Goal: Task Accomplishment & Management: Use online tool/utility

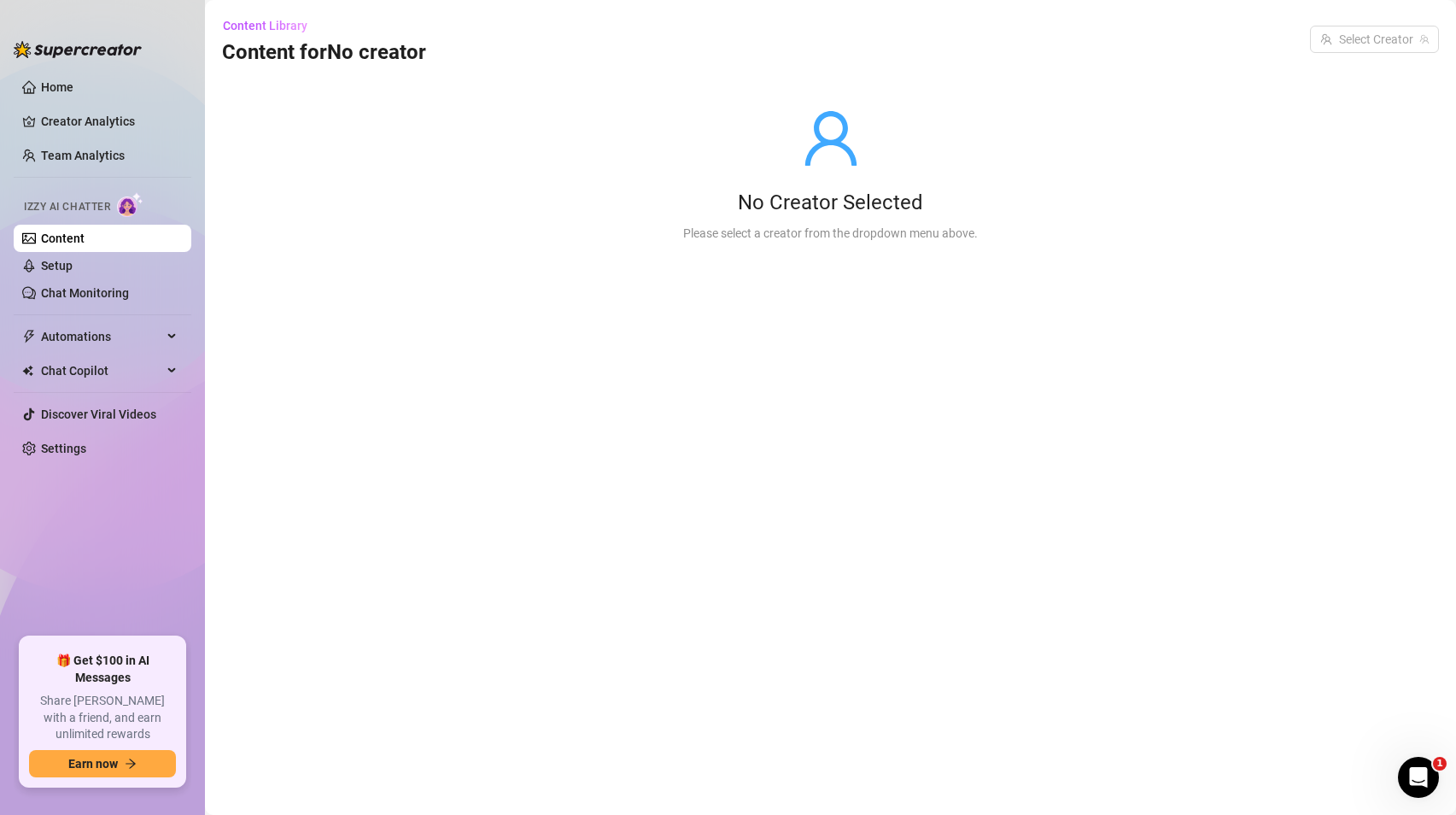
click at [84, 245] on link "Content" at bounding box center [63, 238] width 44 height 13
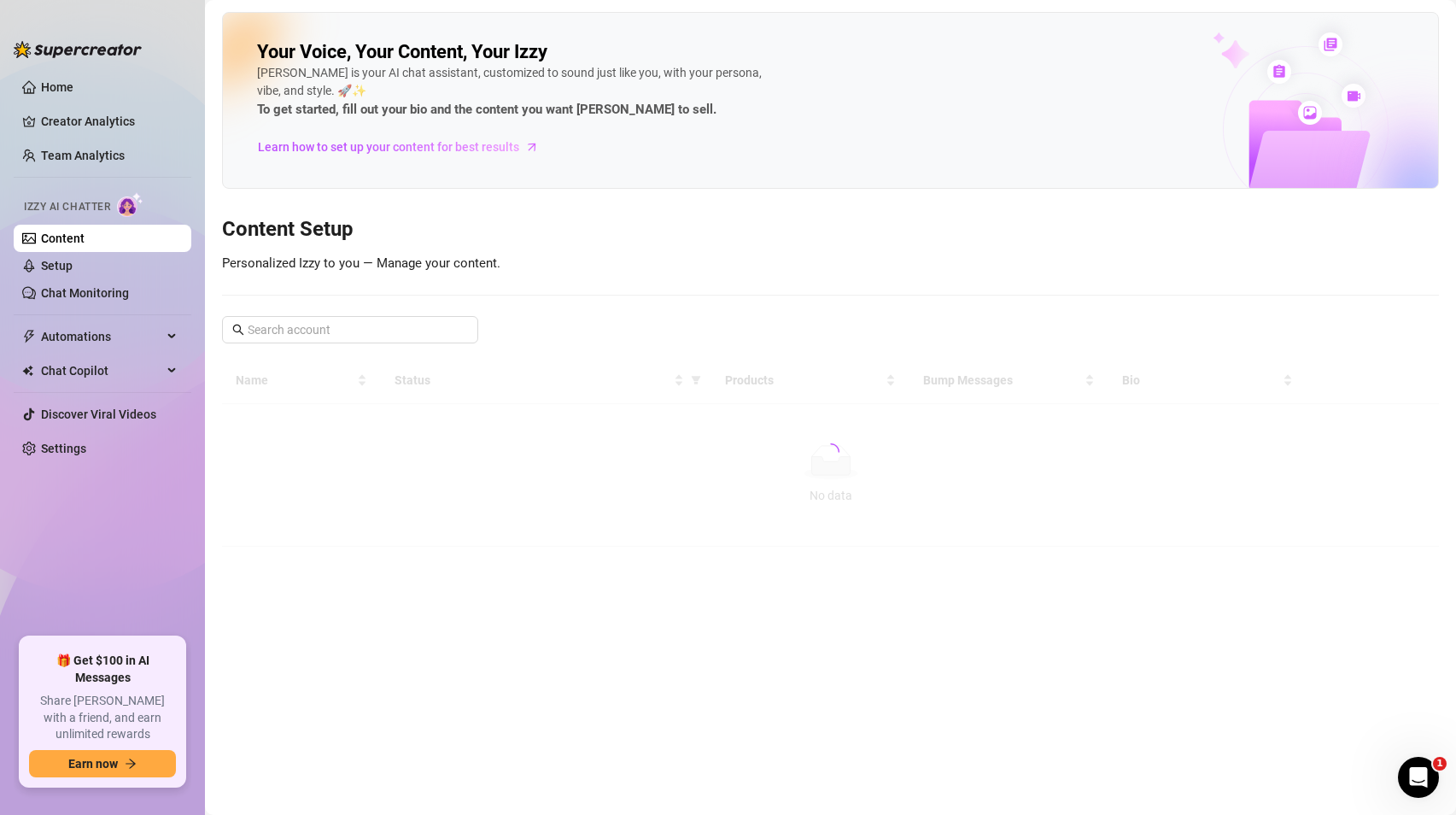
click at [84, 245] on link "Content" at bounding box center [63, 238] width 44 height 13
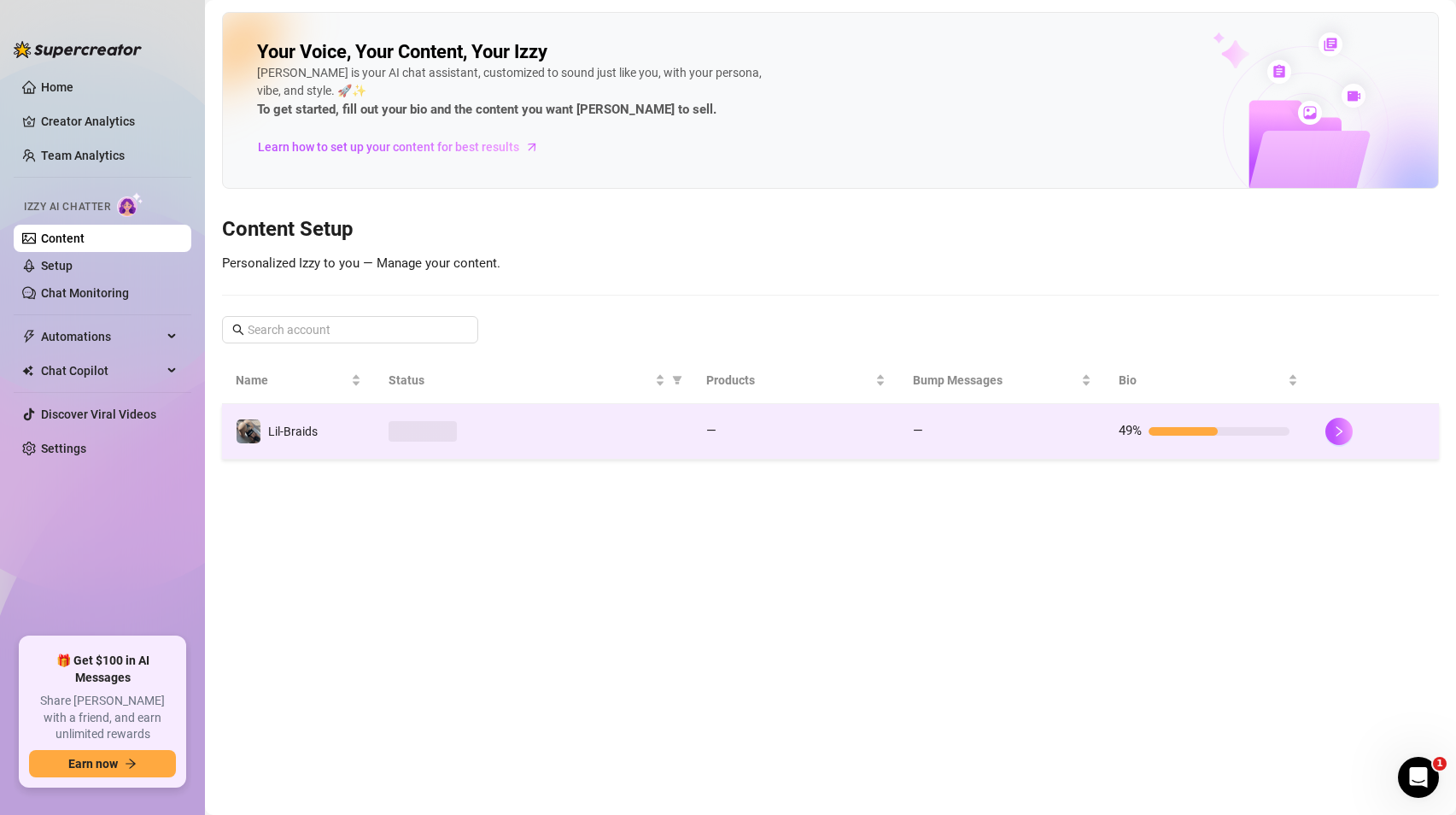
click at [484, 442] on td at bounding box center [533, 432] width 318 height 56
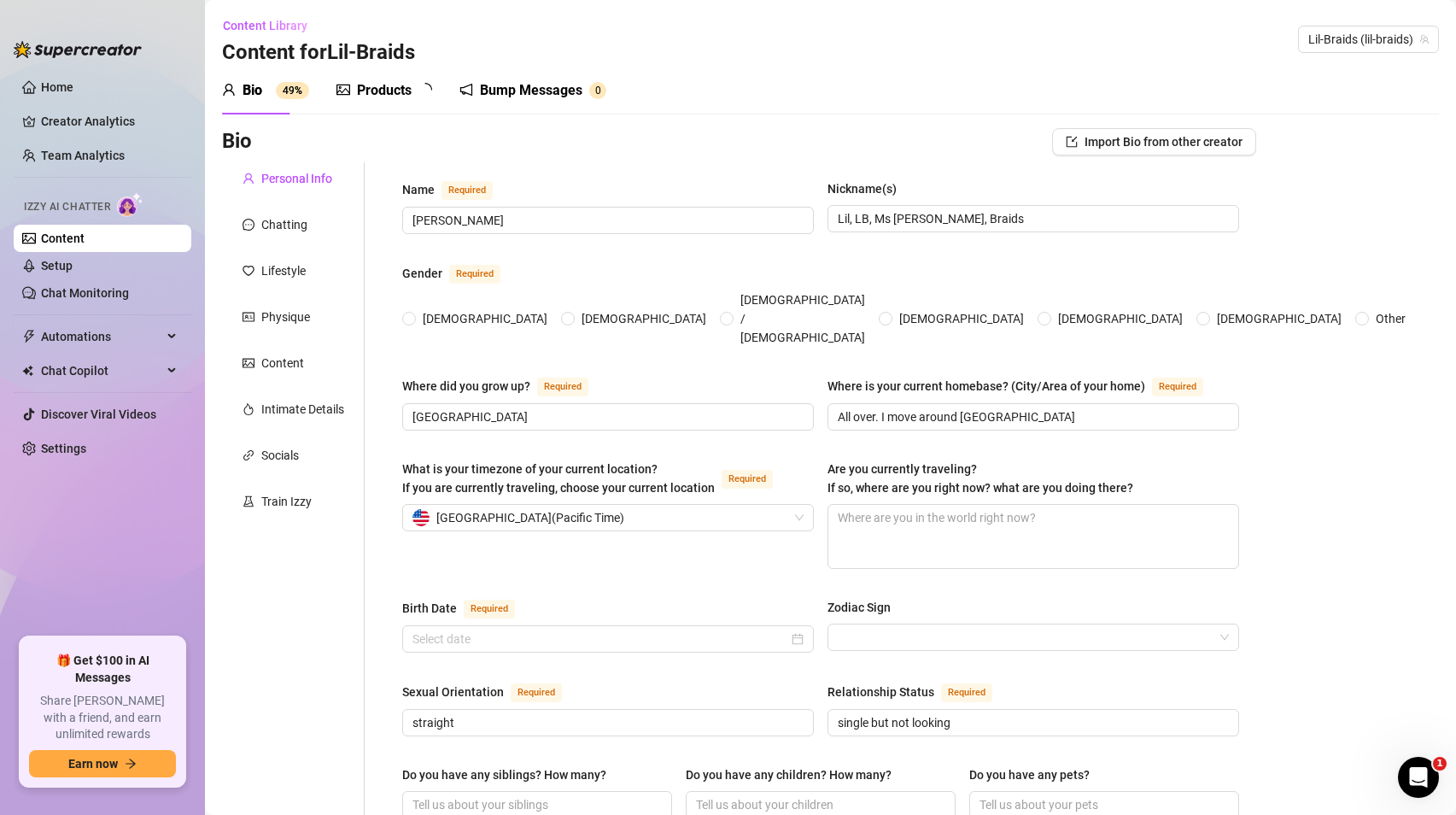
type input "Lil Braids"
type input "Lil, LB, Ms Braids, Braids"
type input "United States"
type input "All over. I move around alot"
type input "straight"
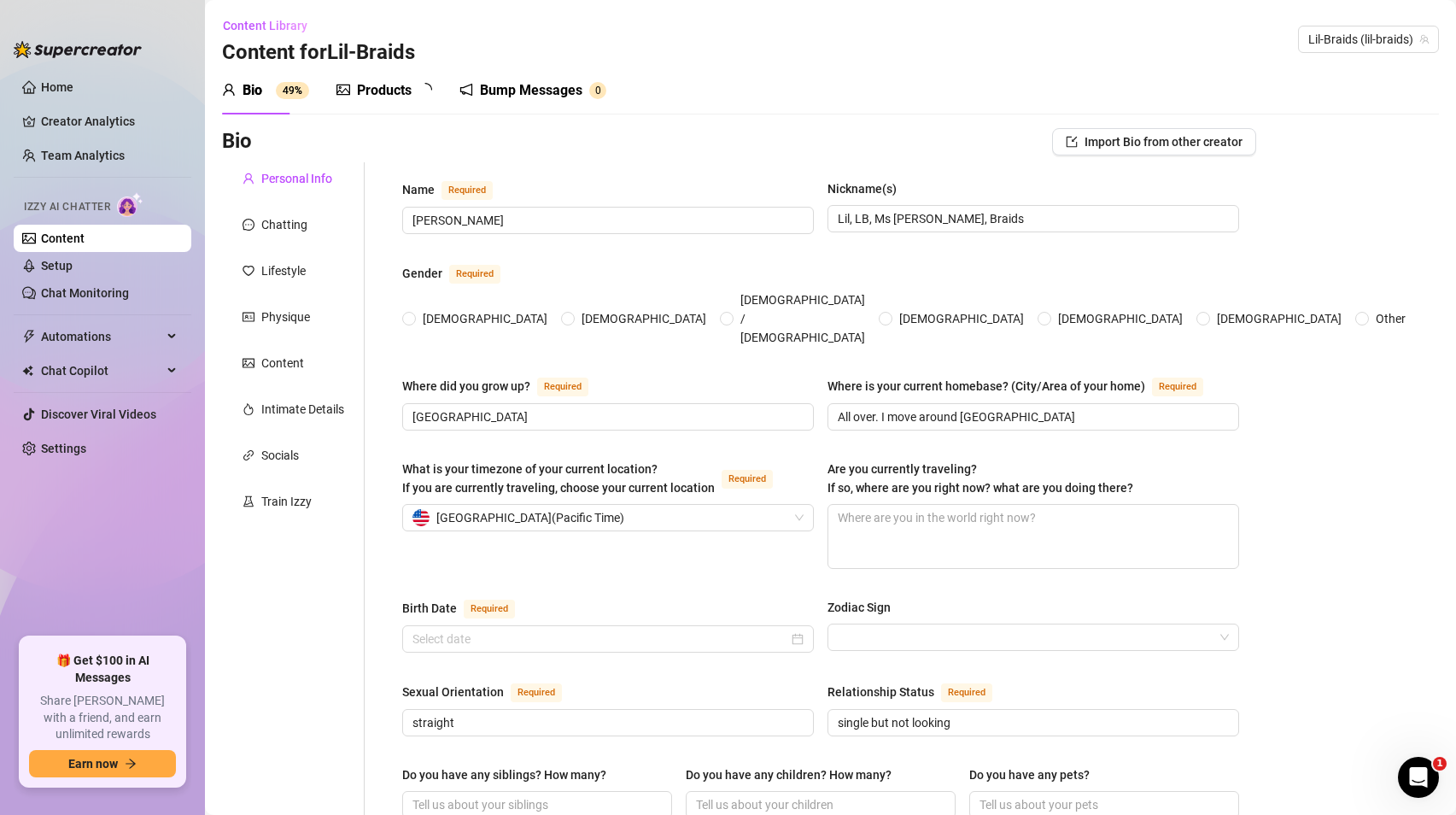
type input "single but not looking"
radio input "true"
click at [105, 344] on span "Automations" at bounding box center [101, 336] width 121 height 28
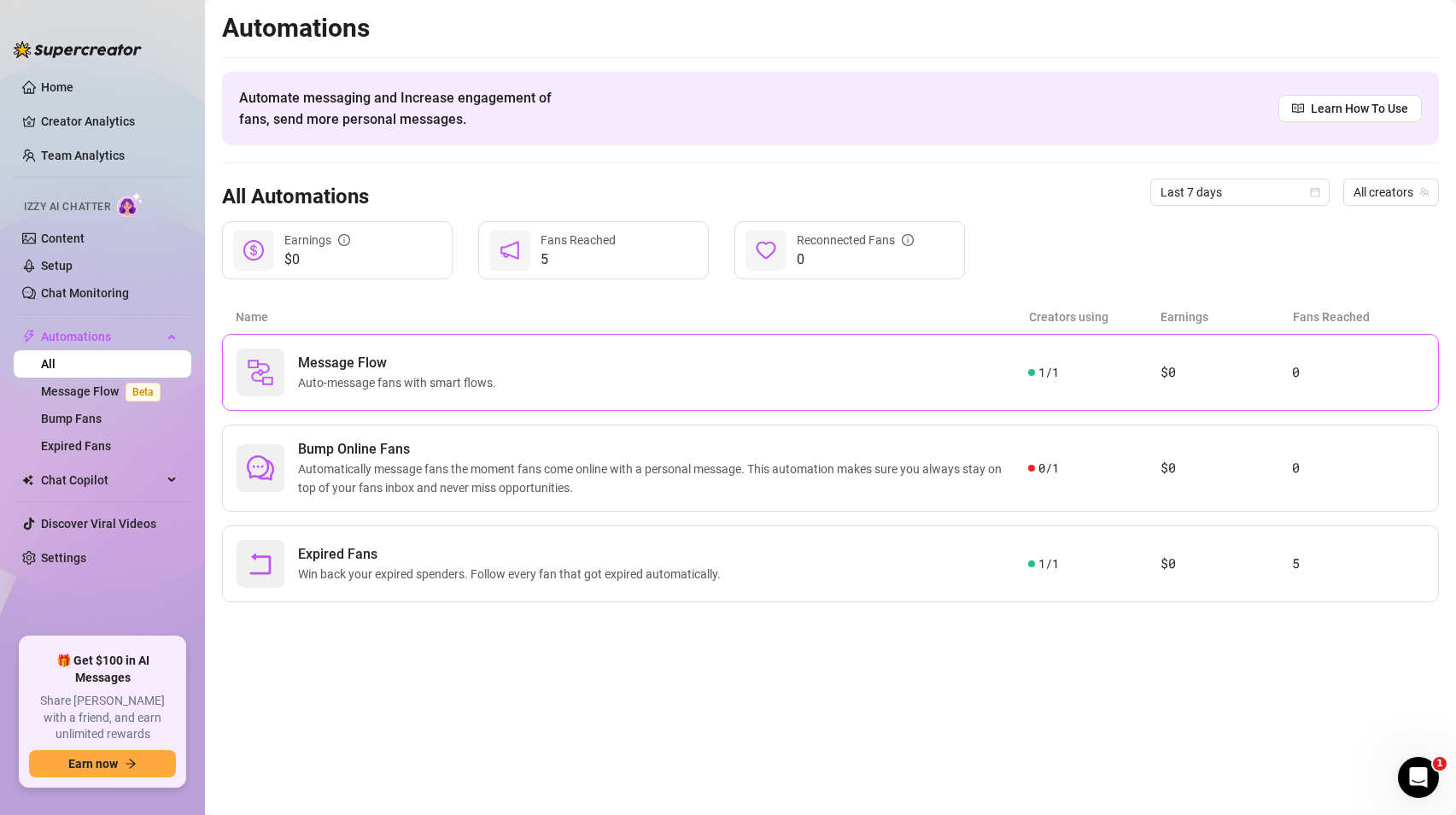
click at [332, 383] on span "Auto-message fans with smart flows." at bounding box center [400, 382] width 205 height 19
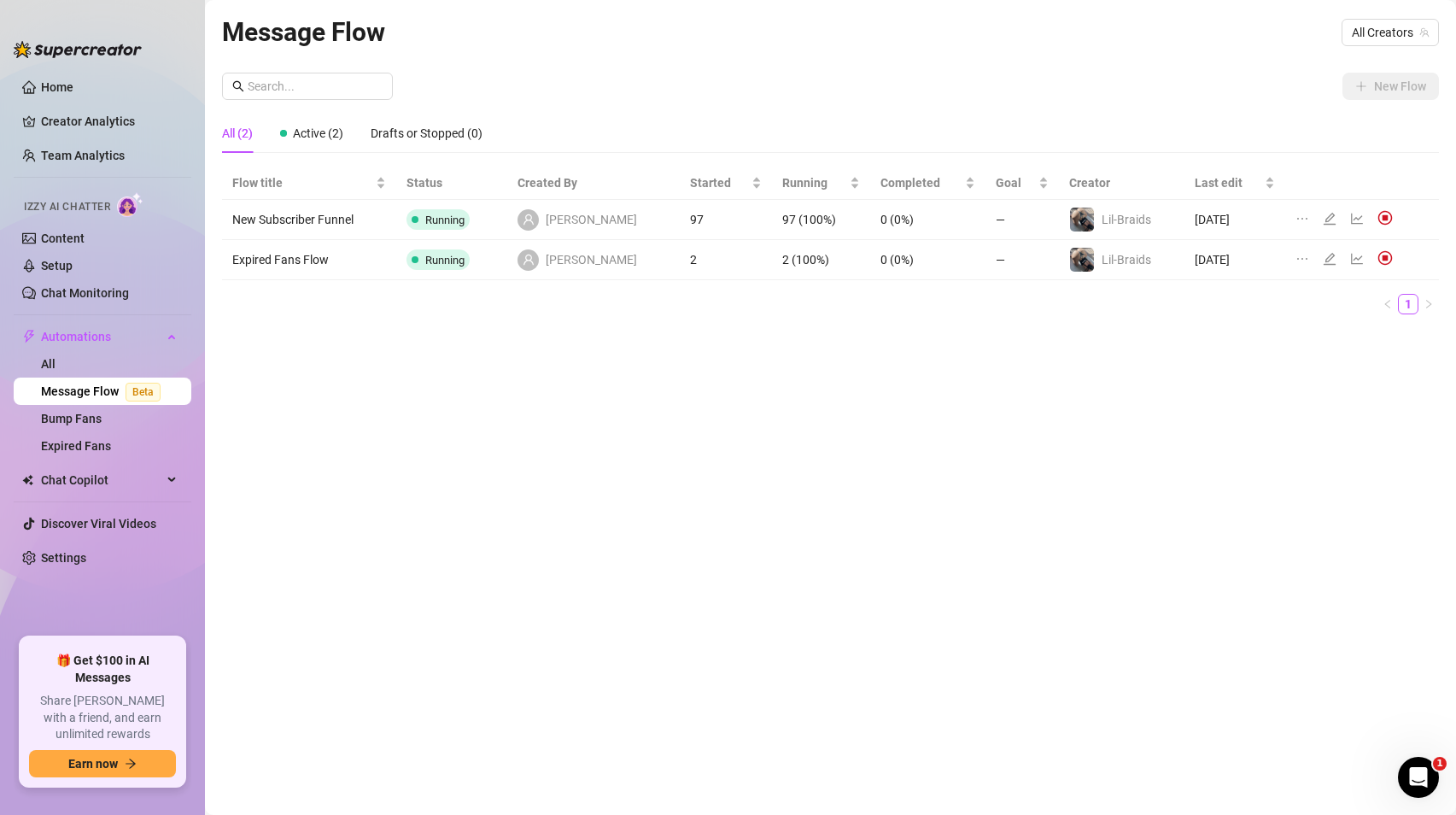
click at [1323, 221] on icon "edit" at bounding box center [1329, 218] width 12 height 12
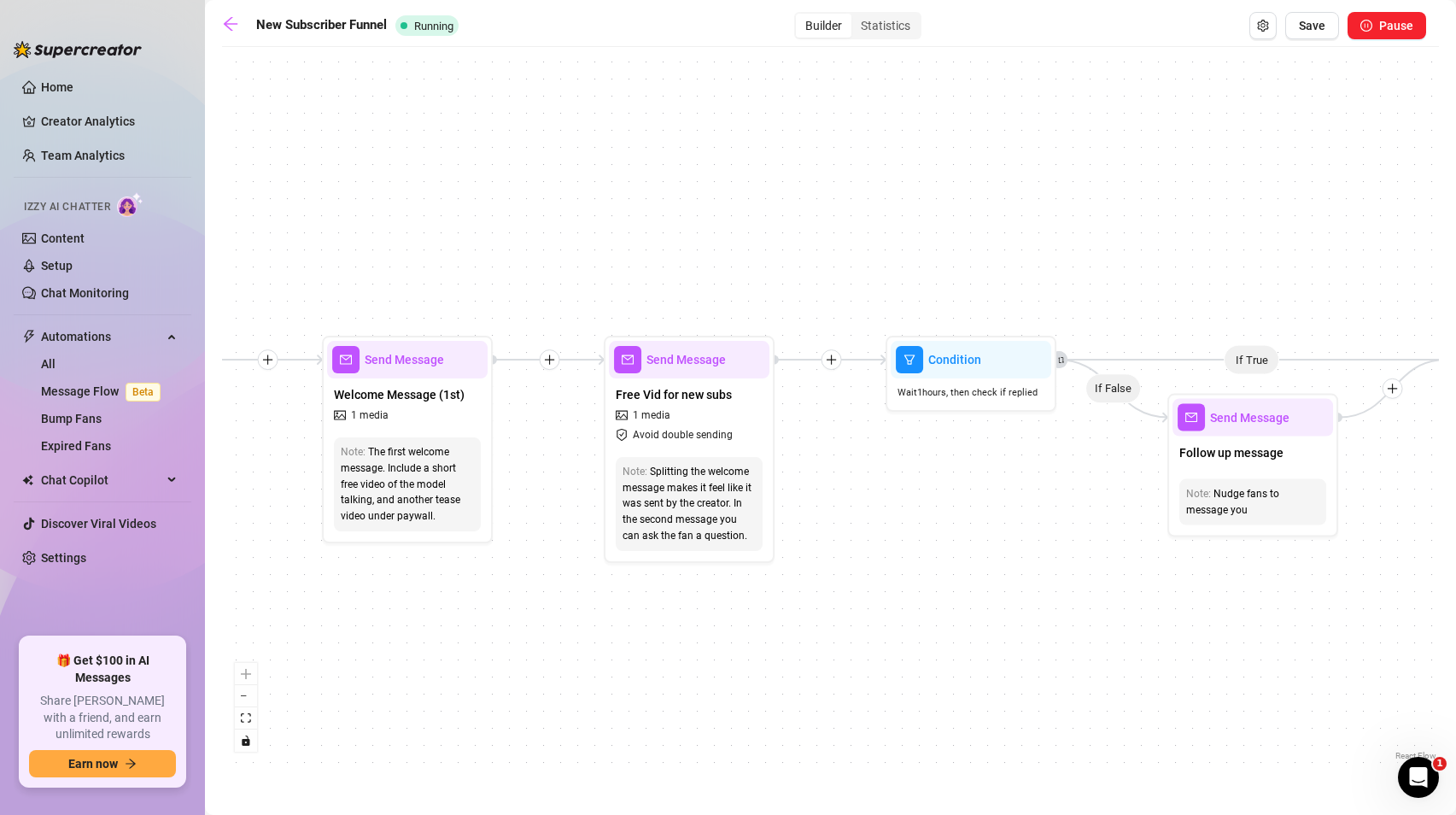
drag, startPoint x: 436, startPoint y: 346, endPoint x: 672, endPoint y: 203, distance: 275.9
click at [673, 209] on div "If True If True If True If False If False If False Wait for 23m Send Message LI…" at bounding box center [830, 410] width 1217 height 709
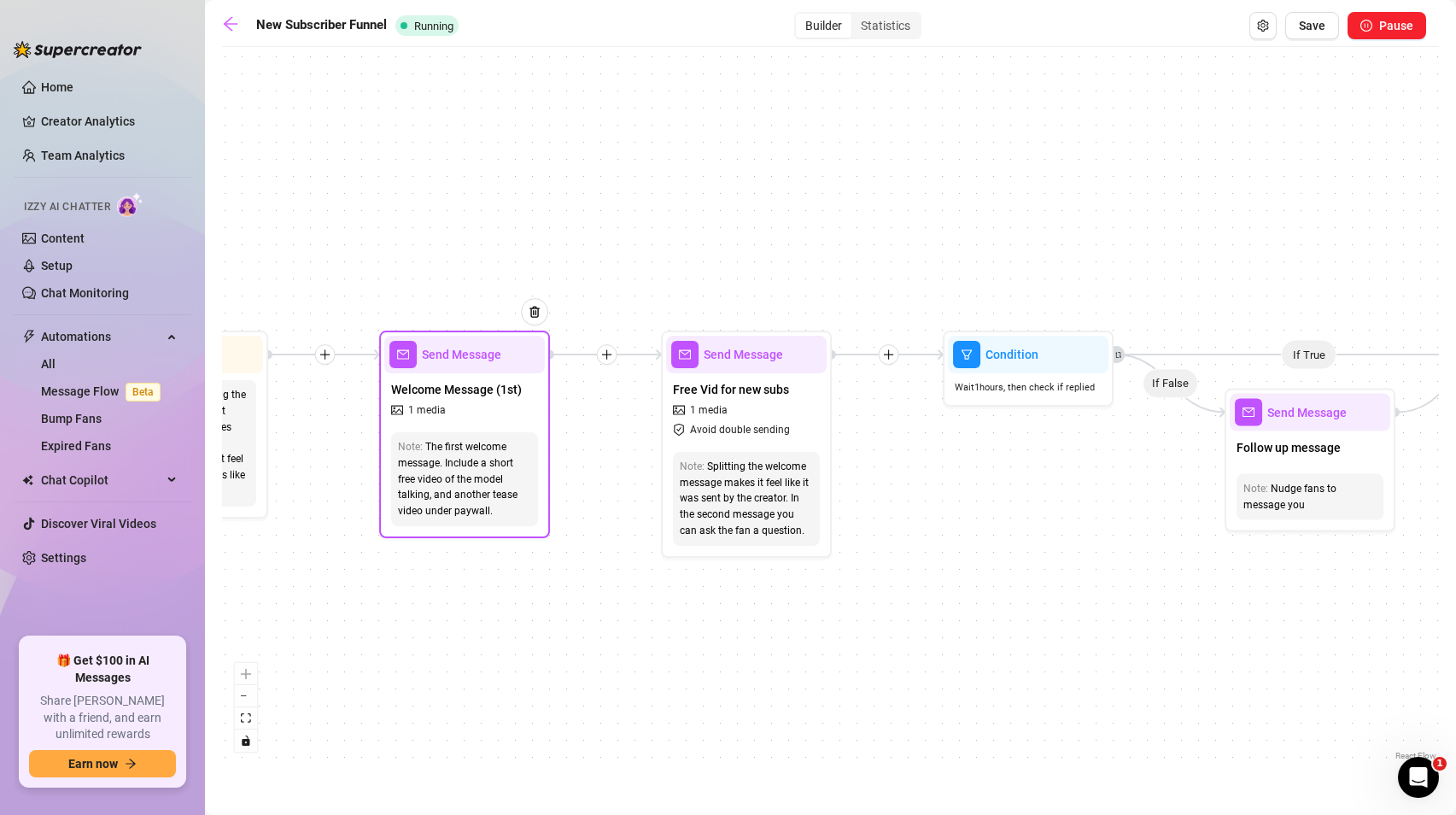
click at [489, 417] on div "Welcome Message (1st) 1 media" at bounding box center [464, 398] width 160 height 52
click at [491, 402] on div "Welcome Message (1st) 1 media" at bounding box center [464, 398] width 160 height 52
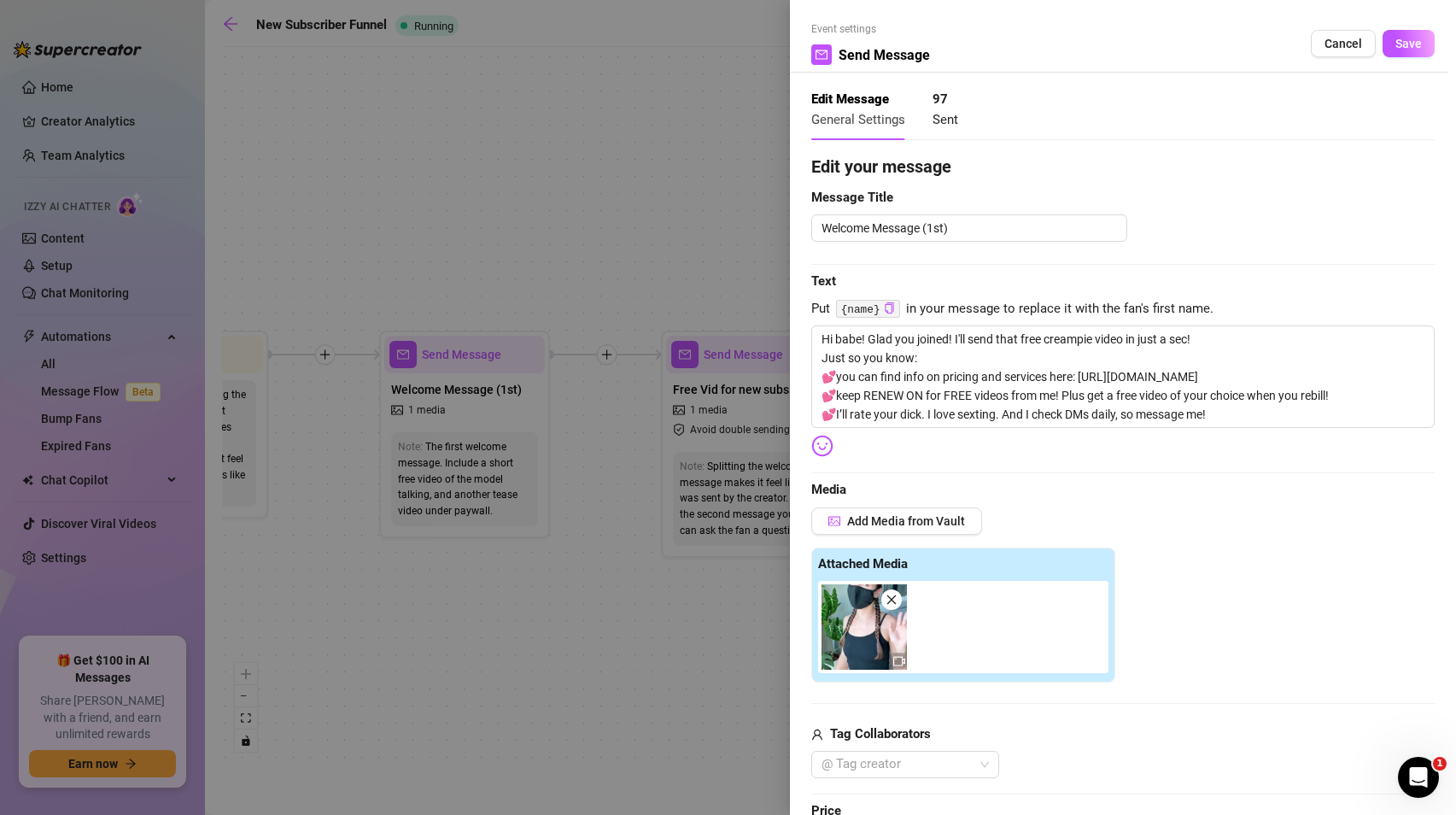
click at [515, 184] on div at bounding box center [728, 407] width 1456 height 815
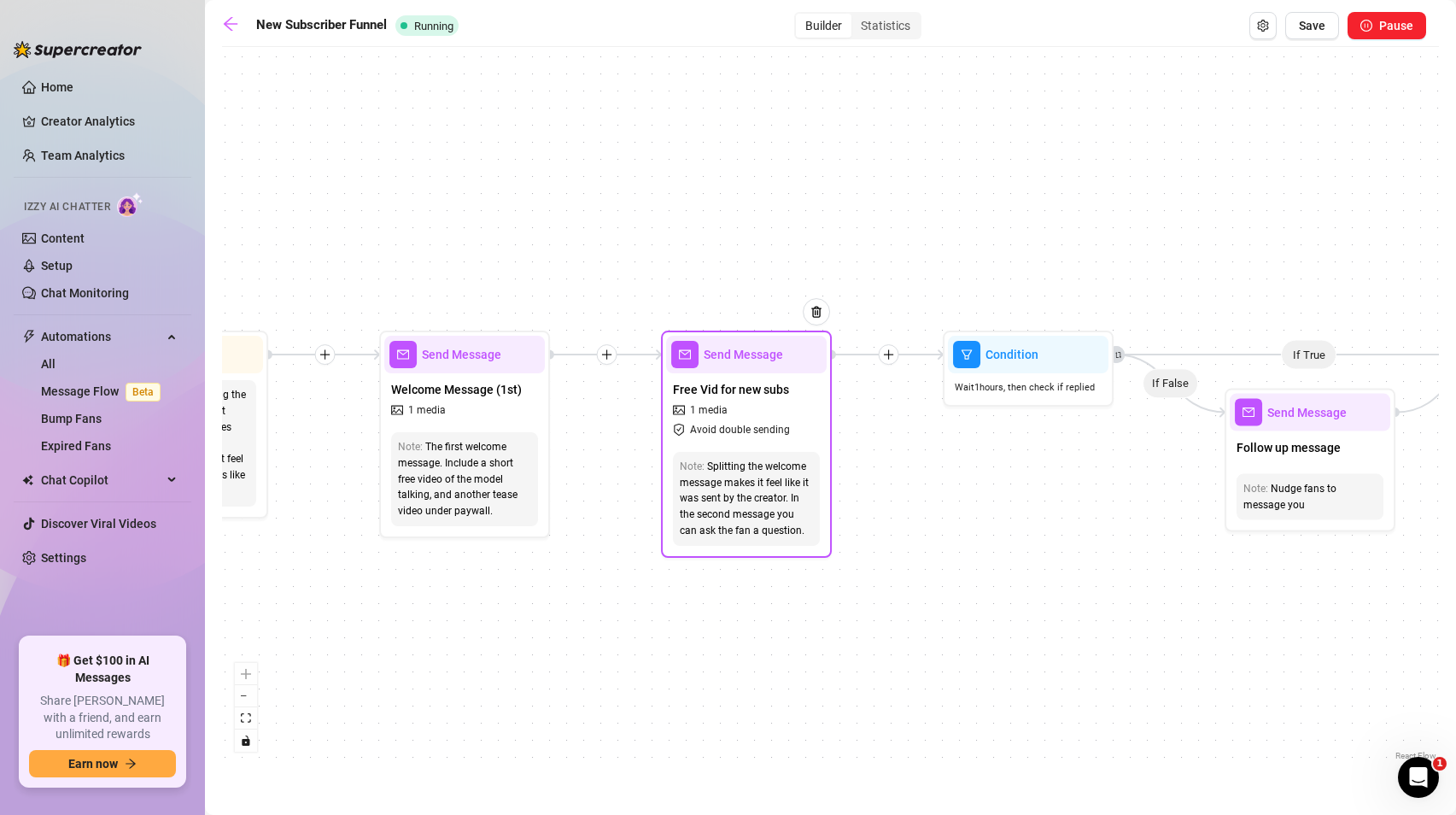
click at [722, 454] on div "Note: Splitting the welcome message makes it feel like it was sent by the creat…" at bounding box center [746, 498] width 147 height 94
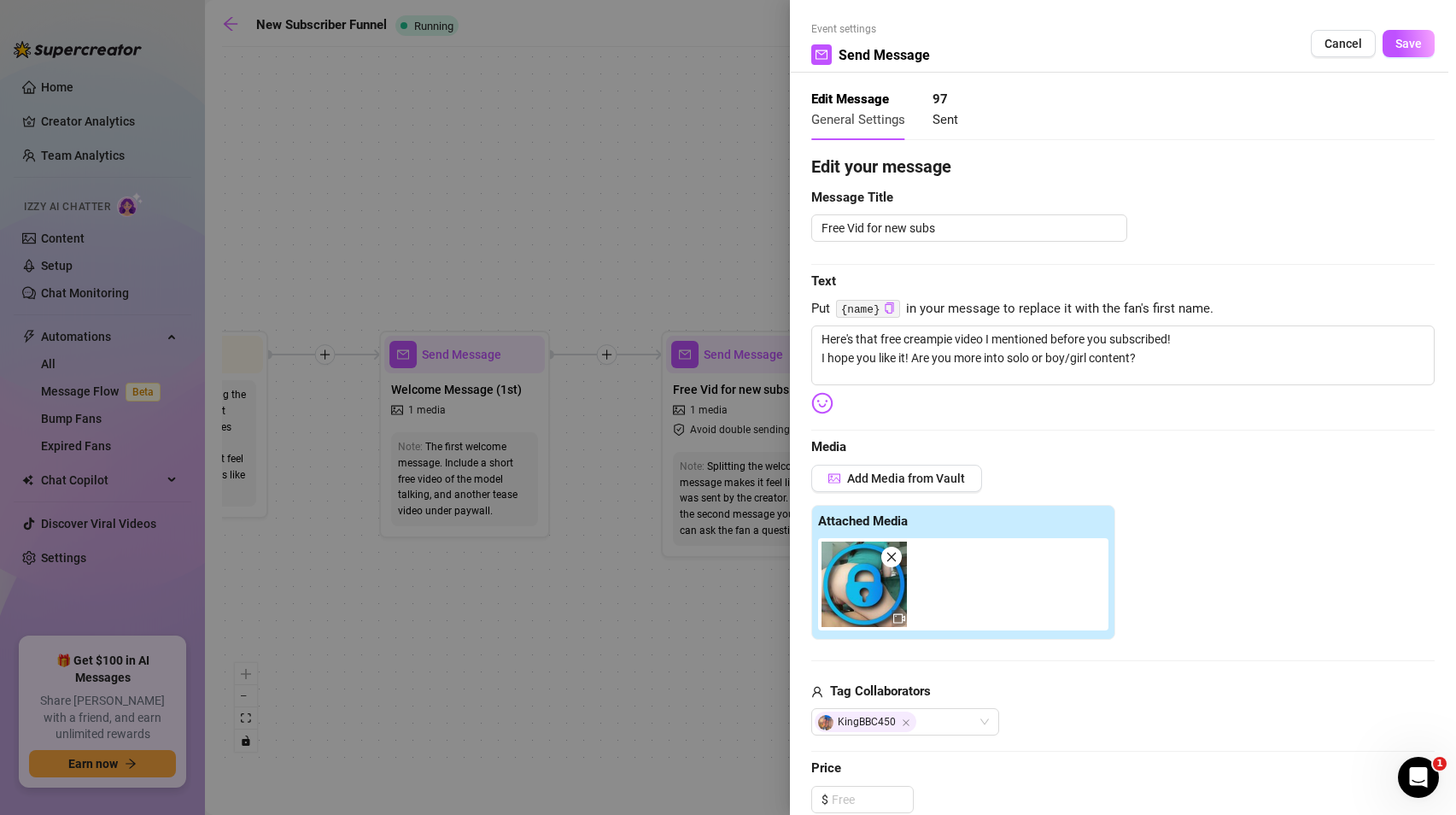
click at [592, 240] on div at bounding box center [728, 407] width 1456 height 815
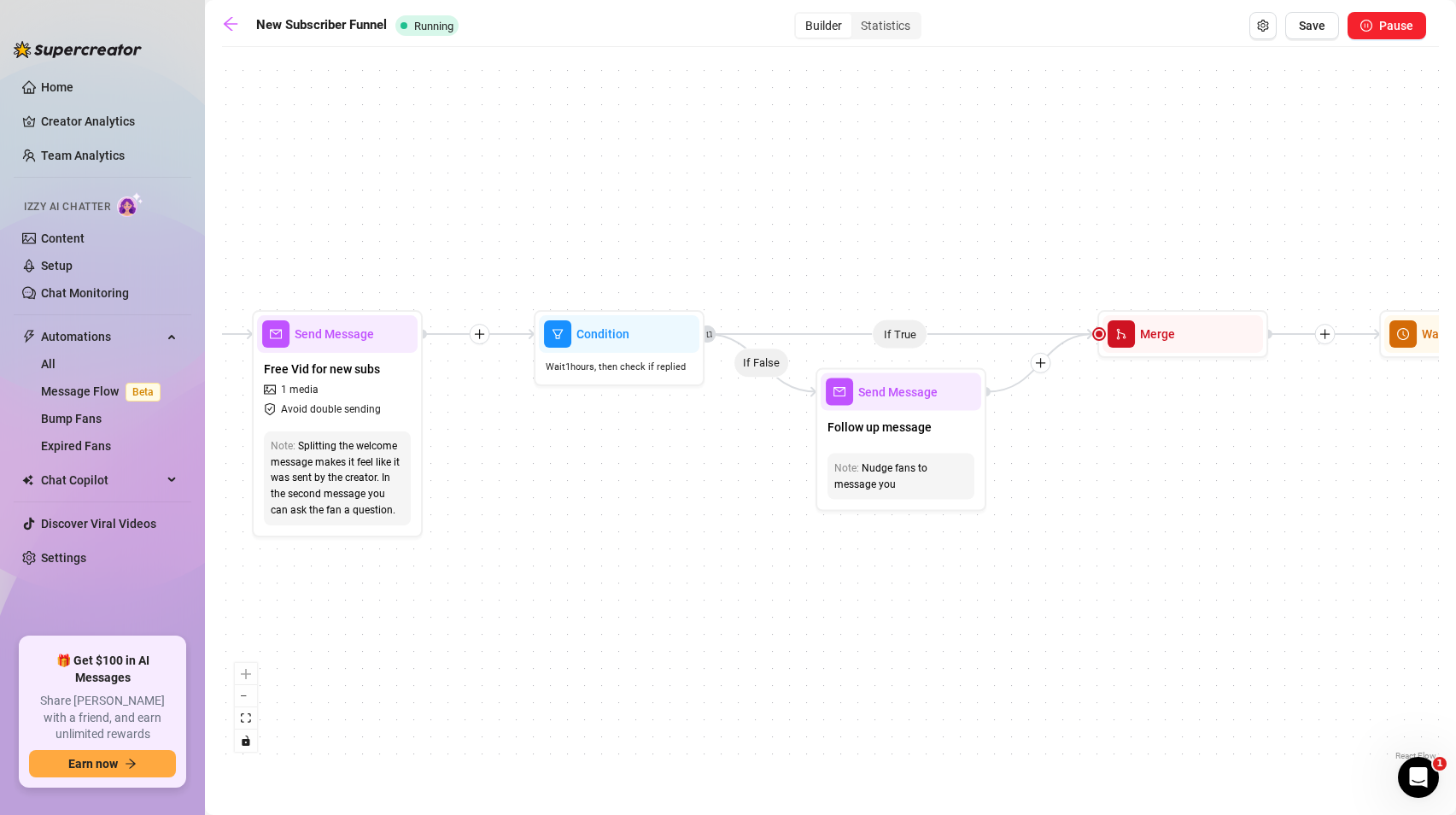
drag, startPoint x: 878, startPoint y: 232, endPoint x: 470, endPoint y: 211, distance: 408.5
click at [470, 211] on div "If True If True If True If False If False If False Wait for 23m Send Message LI…" at bounding box center [830, 410] width 1217 height 709
click at [878, 450] on div "Note: Nudge fans to message you" at bounding box center [900, 476] width 160 height 60
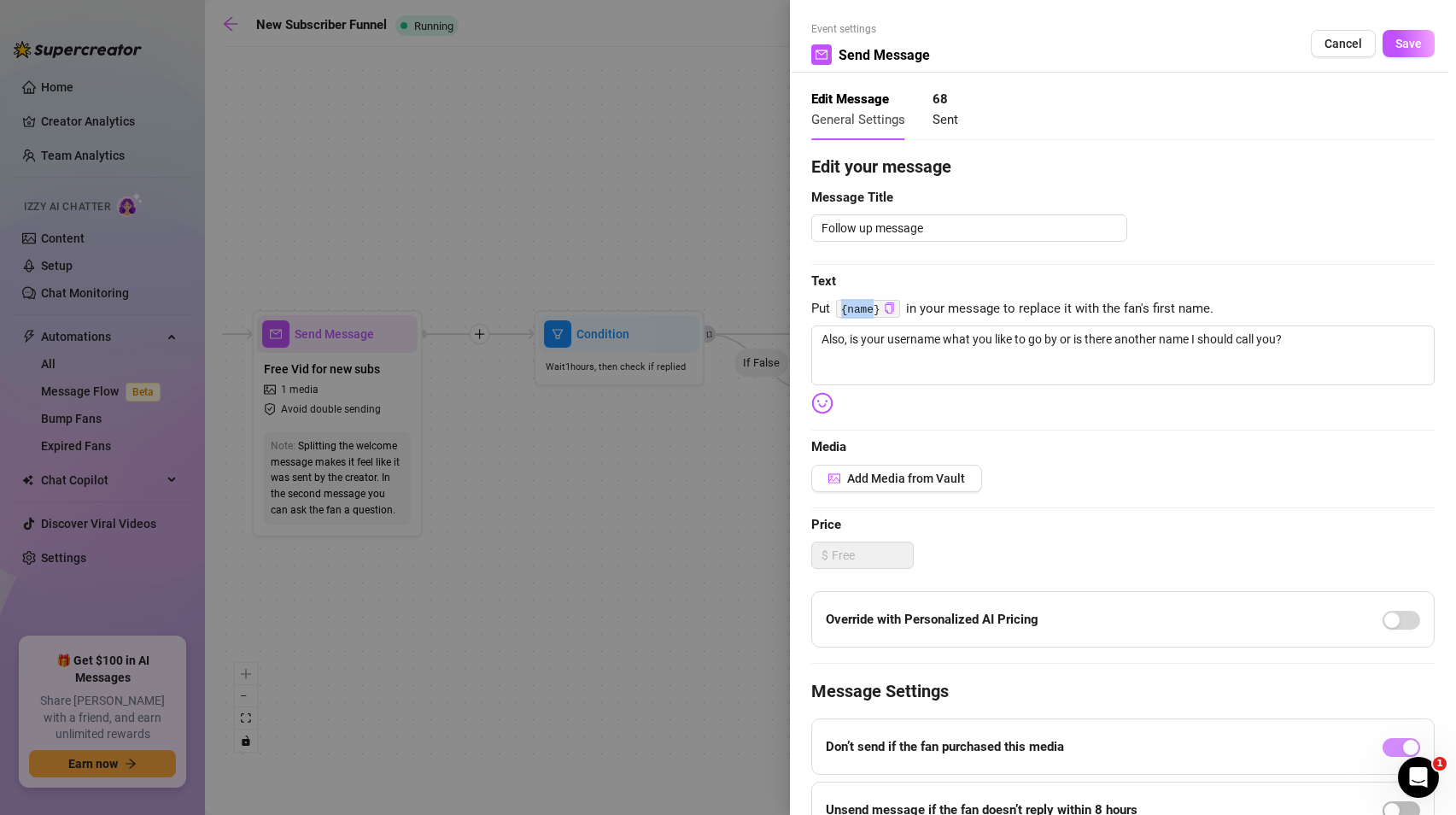
drag, startPoint x: 873, startPoint y: 307, endPoint x: 833, endPoint y: 308, distance: 40.0
click at [833, 308] on span "Put {name} in your message to replace it with the fan's first name." at bounding box center [1122, 309] width 623 height 21
click at [665, 269] on div at bounding box center [728, 407] width 1456 height 815
